Goal: Find specific page/section: Find specific page/section

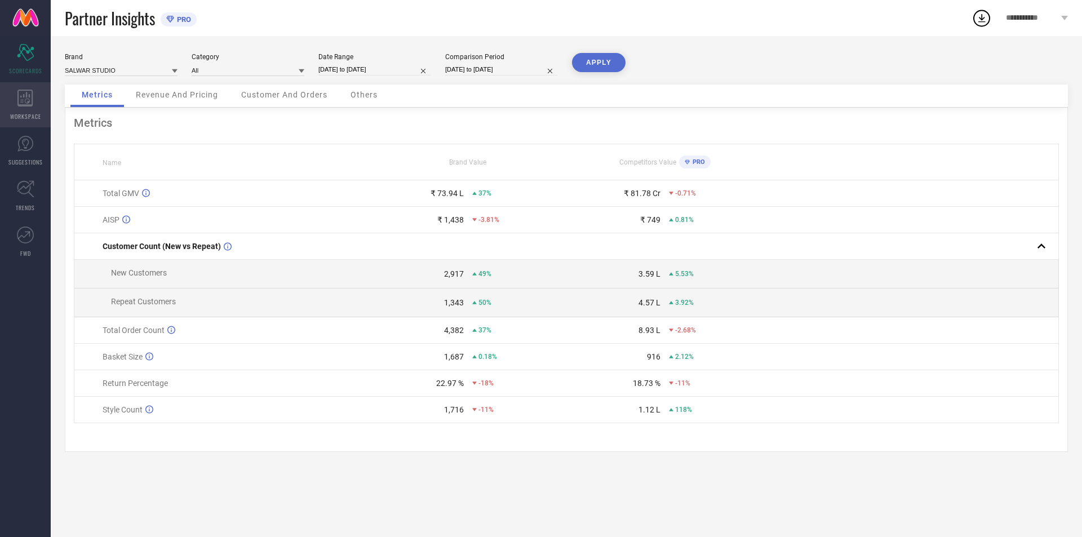
click at [7, 104] on div "WORKSPACE" at bounding box center [25, 104] width 51 height 45
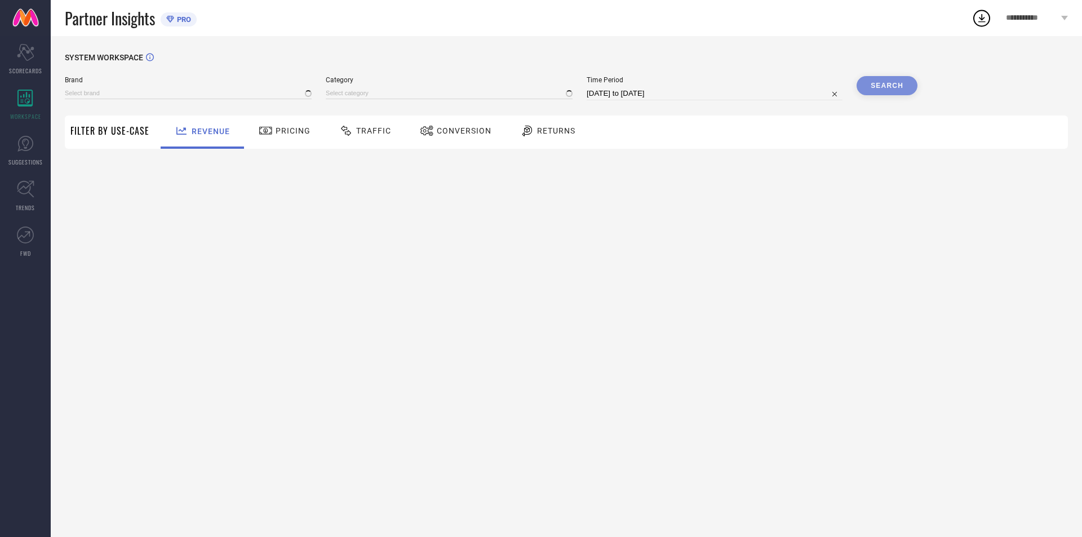
type input "SALWAR STUDIO"
type input "All"
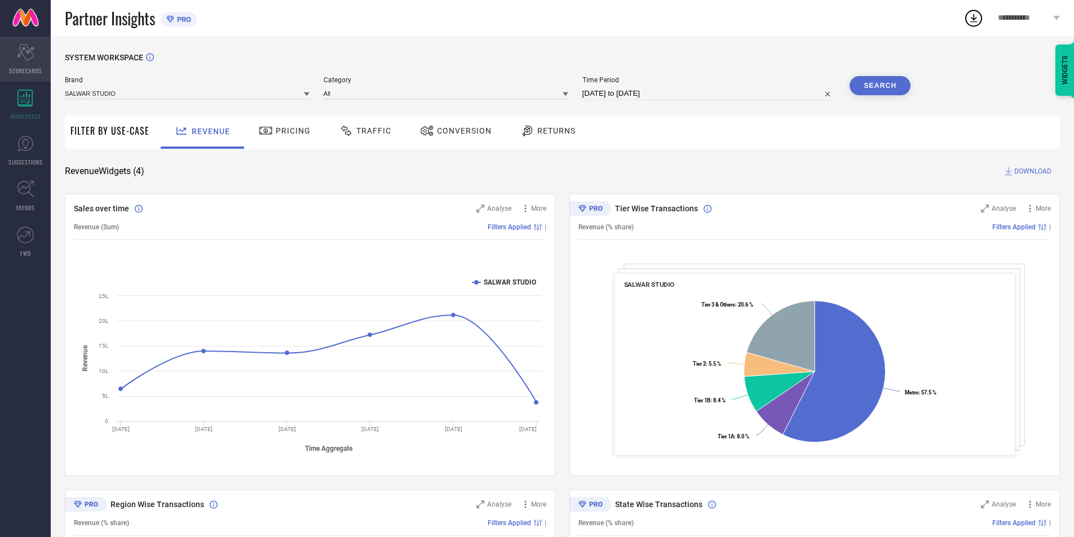
click at [6, 57] on div "Scorecard SCORECARDS" at bounding box center [25, 59] width 51 height 45
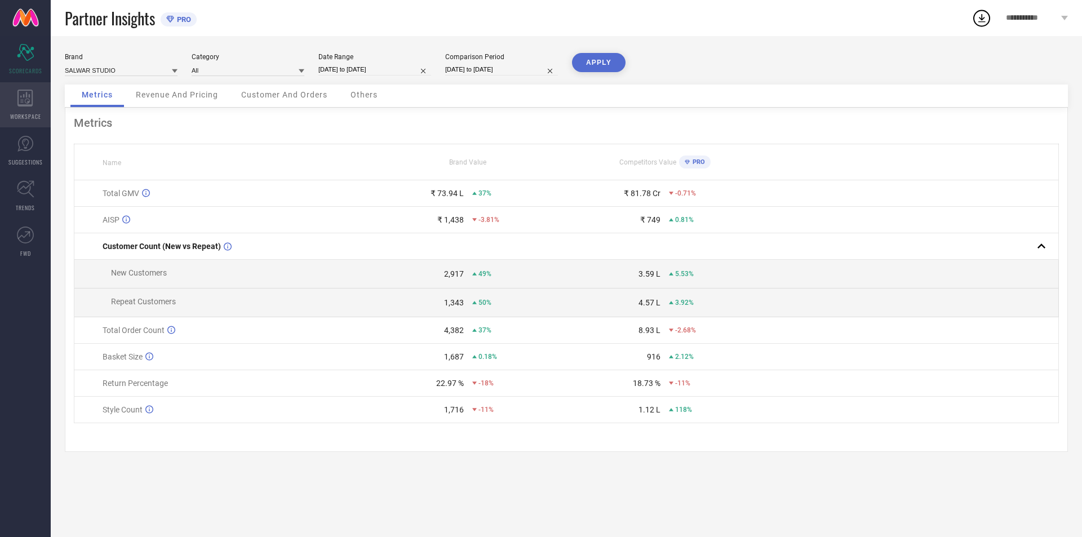
click at [0, 114] on div "WORKSPACE" at bounding box center [25, 104] width 51 height 45
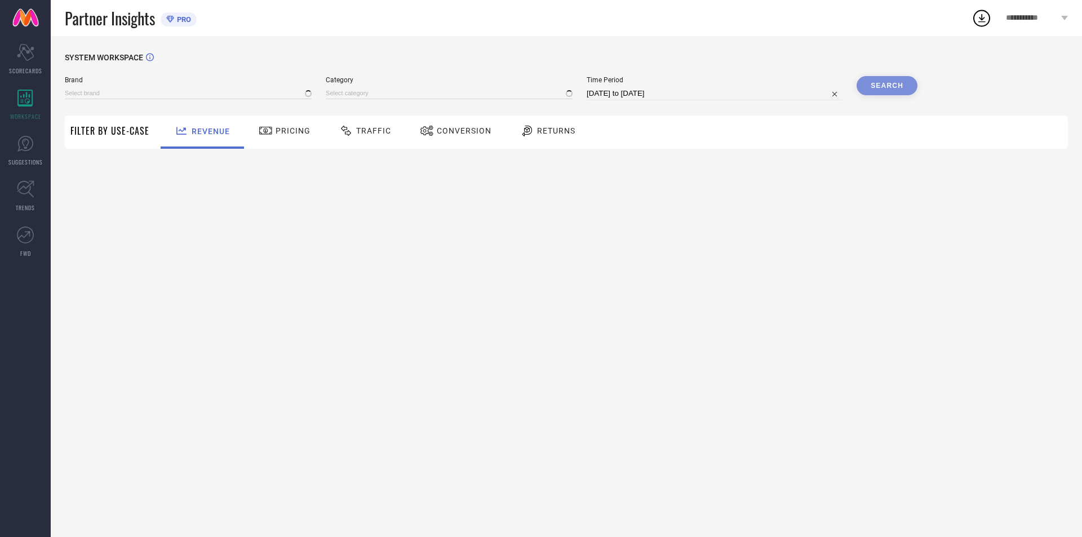
type input "SALWAR STUDIO"
type input "All"
